Goal: Find specific page/section: Find specific page/section

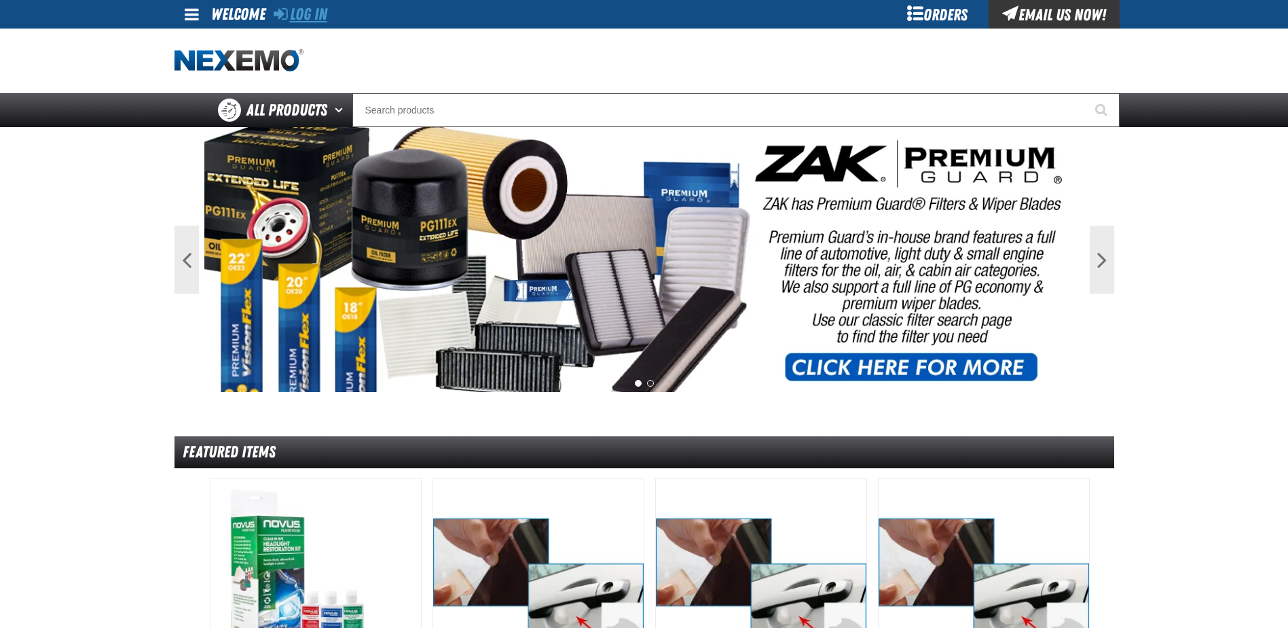
click at [307, 15] on link "Log In" at bounding box center [301, 14] width 54 height 19
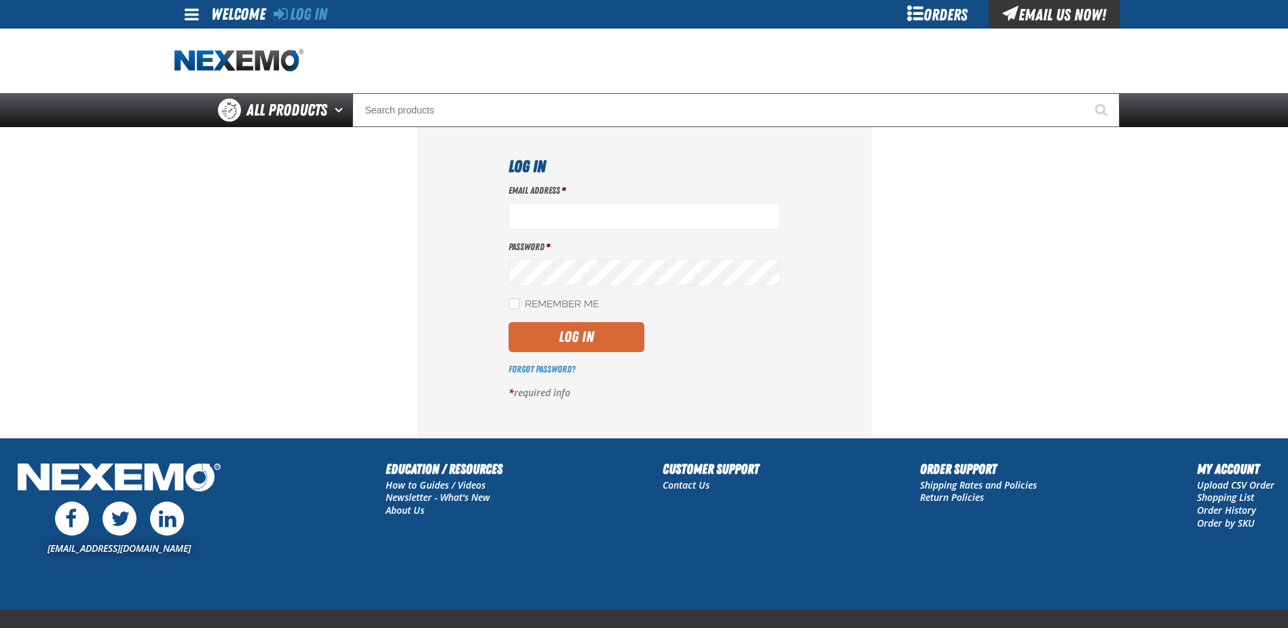
type input "[EMAIL_ADDRESS][DOMAIN_NAME]"
click at [558, 332] on button "Log In" at bounding box center [577, 337] width 136 height 30
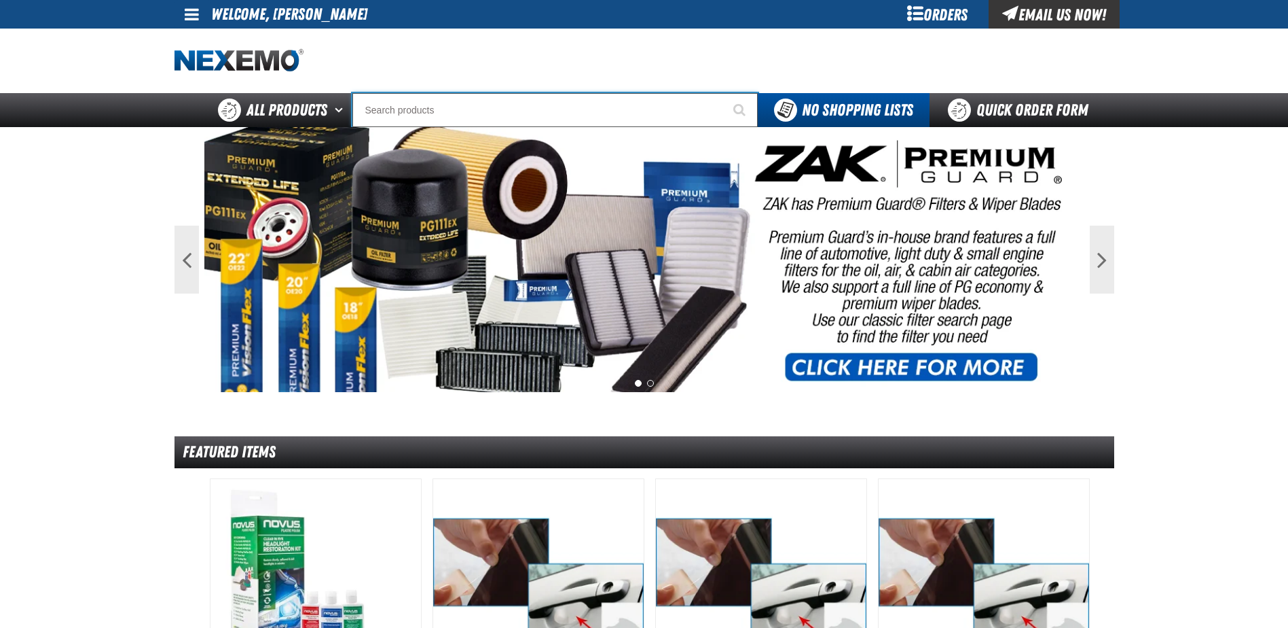
click at [424, 107] on input "Search" at bounding box center [554, 110] width 405 height 34
type input "S"
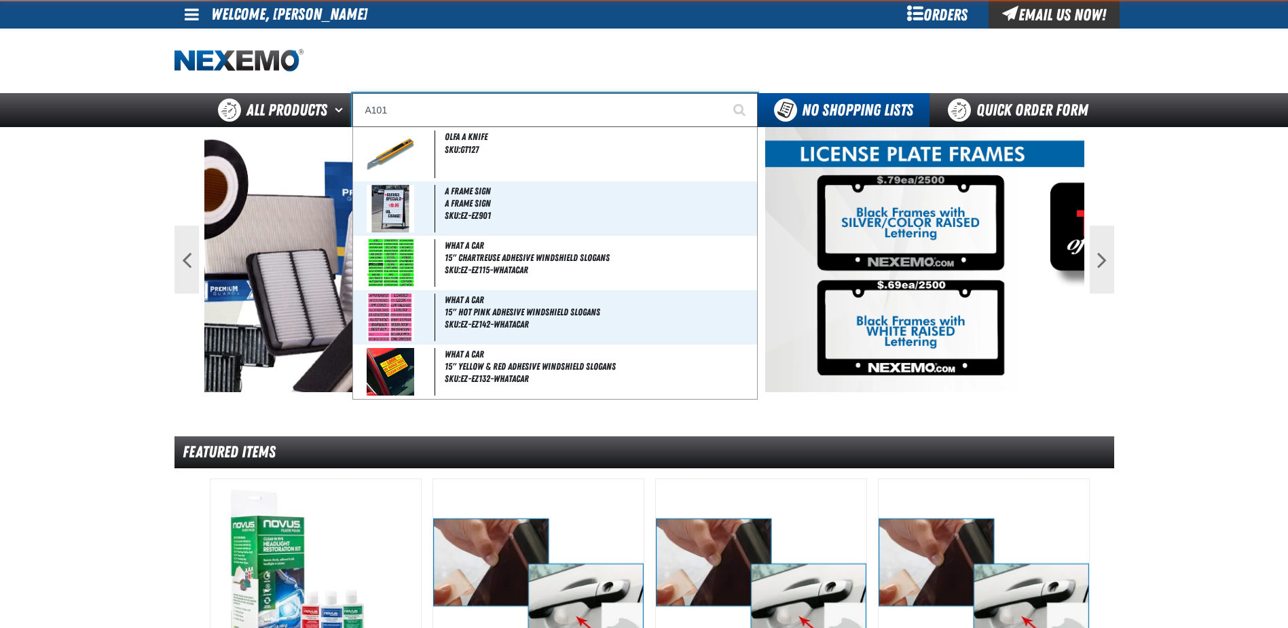
type input "A101"
click at [724, 93] on button "Start Searching" at bounding box center [741, 110] width 34 height 34
